Goal: Task Accomplishment & Management: Use online tool/utility

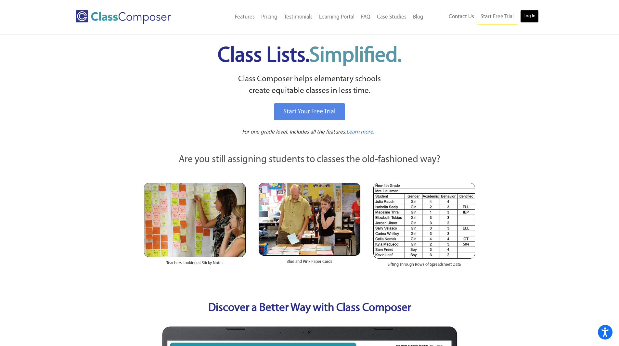
click at [530, 16] on link "Log In" at bounding box center [529, 16] width 19 height 13
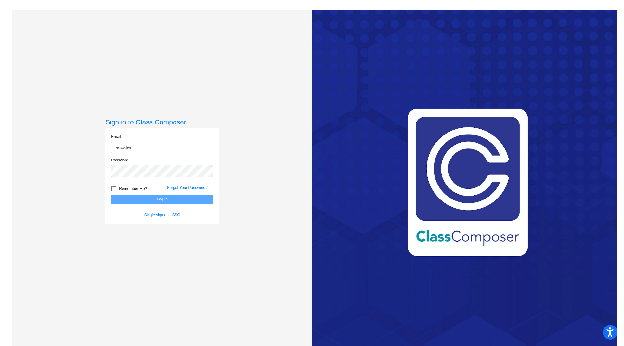
type input "acuster@sintonisd.net"
click at [111, 195] on button "Log In" at bounding box center [162, 199] width 102 height 9
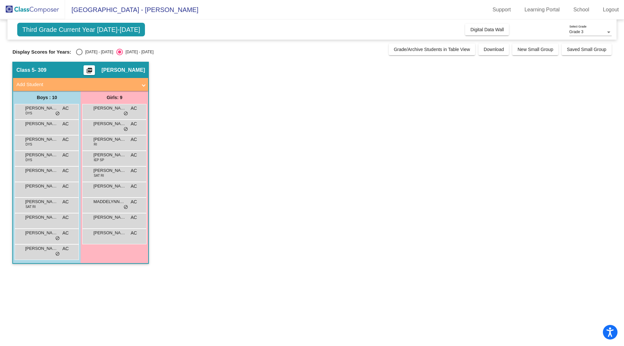
click at [83, 51] on div "Select an option" at bounding box center [79, 52] width 6 height 6
click at [79, 55] on input "2024 - 2025" at bounding box center [79, 55] width 0 height 0
radio input "true"
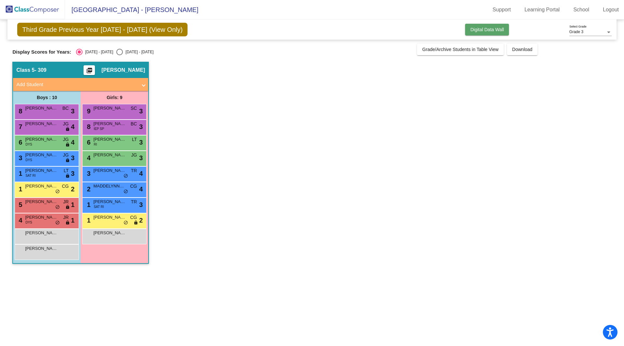
click at [484, 31] on span "Digital Data Wall" at bounding box center [486, 29] width 33 height 5
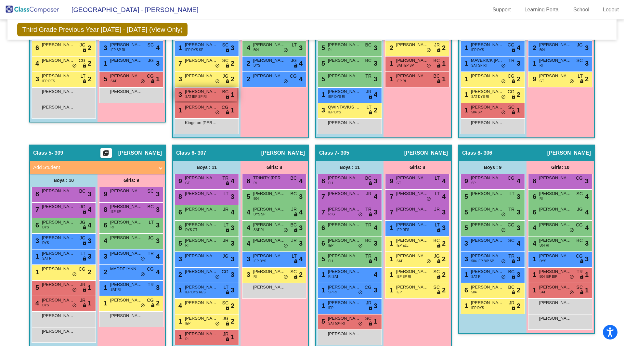
scroll to position [281, 0]
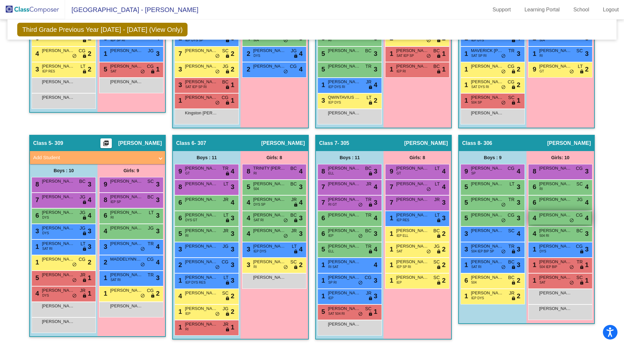
click at [554, 218] on div "4 HARPER MANN CG lock do_not_disturb_alt 4" at bounding box center [560, 217] width 62 height 13
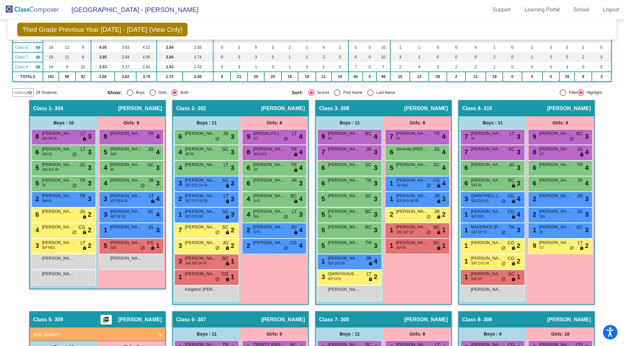
scroll to position [105, 0]
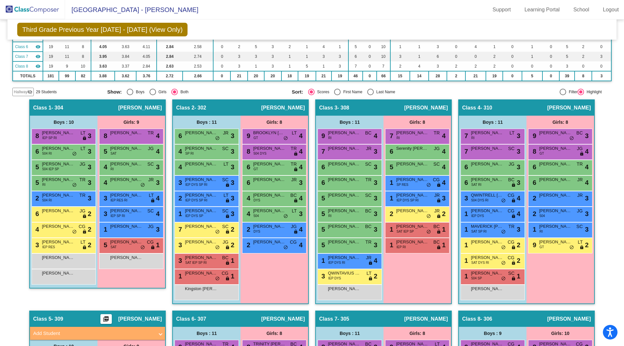
click at [0, 0] on div "Girls: 8 9 BROOKLYN ALANIZ GT LT lock do_not_disturb_alt 4 8 HAILEY CRAWFORD 50…" at bounding box center [0, 0] width 0 height 0
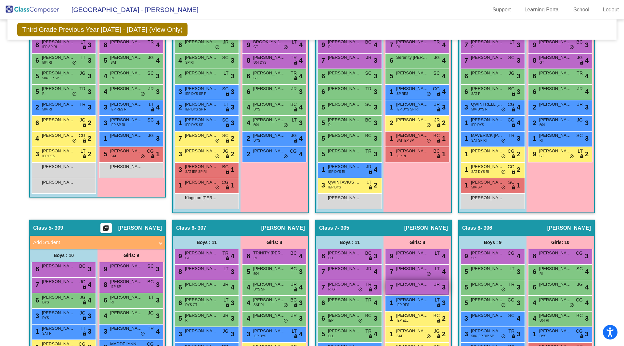
scroll to position [281, 0]
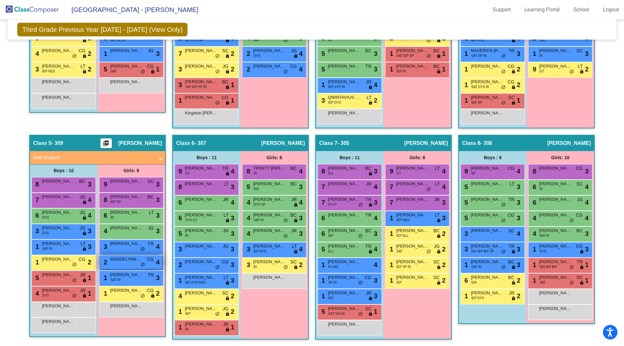
click at [123, 261] on span "MADDELYNNE CASTELLANO" at bounding box center [126, 259] width 32 height 6
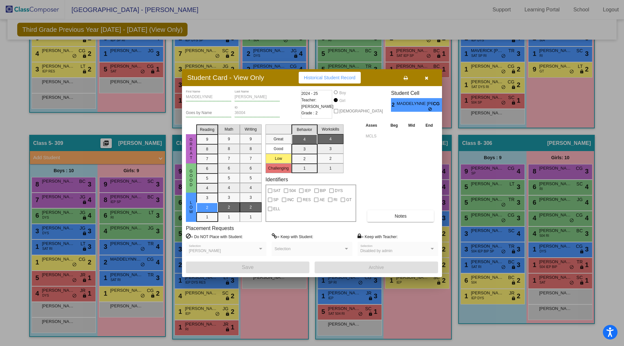
click at [428, 77] on icon "button" at bounding box center [427, 78] width 4 height 5
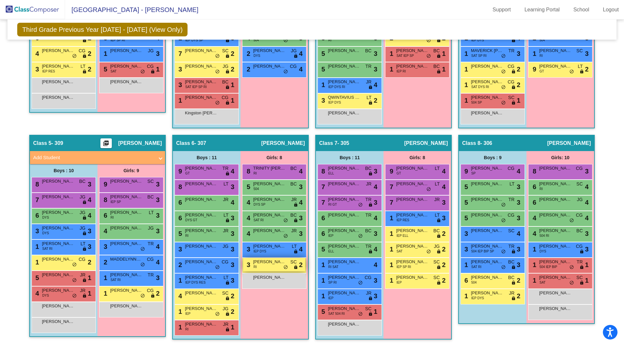
click at [250, 267] on div "3 JOLENE GAY RI SC lock do_not_disturb_alt 2" at bounding box center [274, 264] width 62 height 13
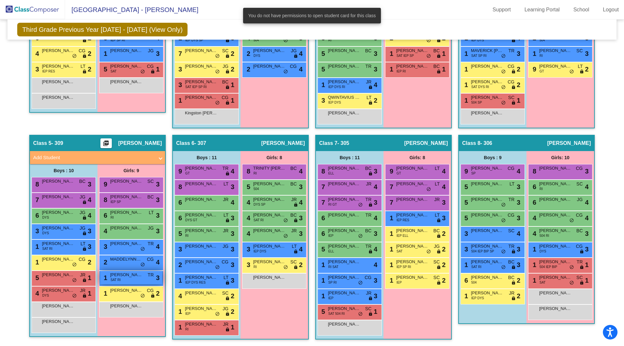
click at [117, 278] on span "SAT RI" at bounding box center [115, 279] width 10 height 5
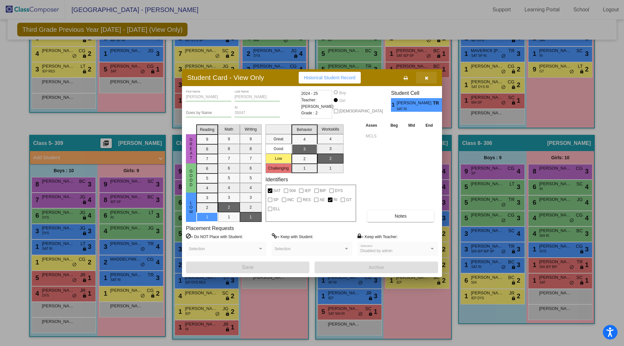
click at [426, 76] on icon "button" at bounding box center [427, 78] width 4 height 5
